Goal: Understand process/instructions

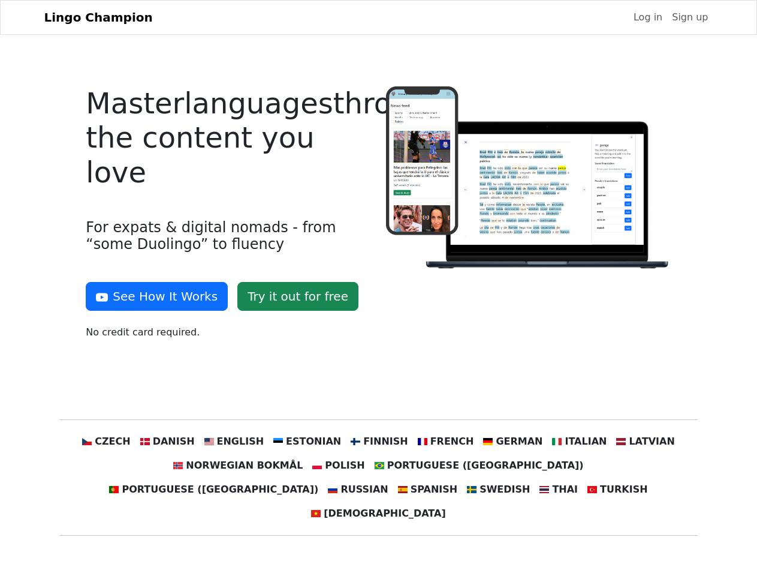
click at [379, 288] on div at bounding box center [529, 217] width 300 height 263
click at [152, 296] on button "See How It Works" at bounding box center [157, 296] width 142 height 29
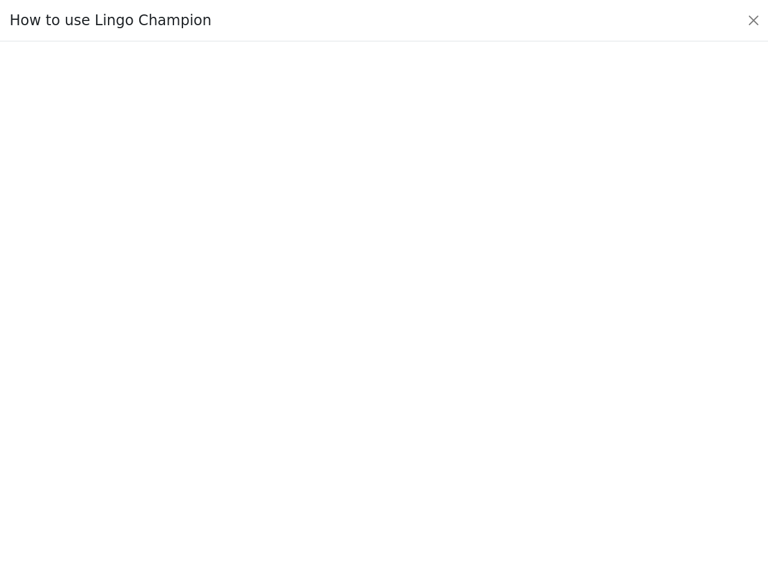
click at [129, 441] on div at bounding box center [383, 308] width 711 height 421
click at [185, 441] on div at bounding box center [383, 308] width 711 height 421
click at [246, 441] on div at bounding box center [383, 308] width 711 height 421
click at [312, 441] on div at bounding box center [383, 308] width 711 height 421
click at [378, 441] on div at bounding box center [383, 308] width 711 height 421
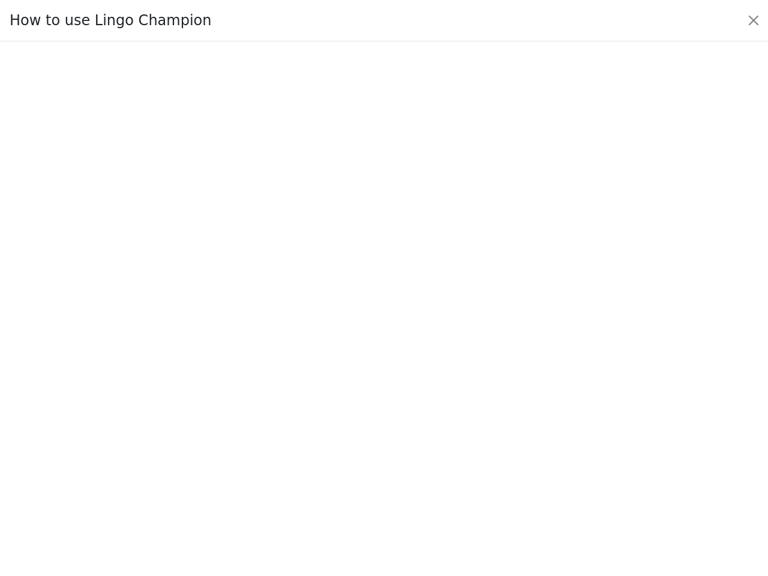
click at [438, 441] on div at bounding box center [383, 308] width 711 height 421
click at [499, 441] on div at bounding box center [383, 308] width 711 height 421
click at [561, 441] on div at bounding box center [383, 308] width 711 height 421
